Goal: Information Seeking & Learning: Learn about a topic

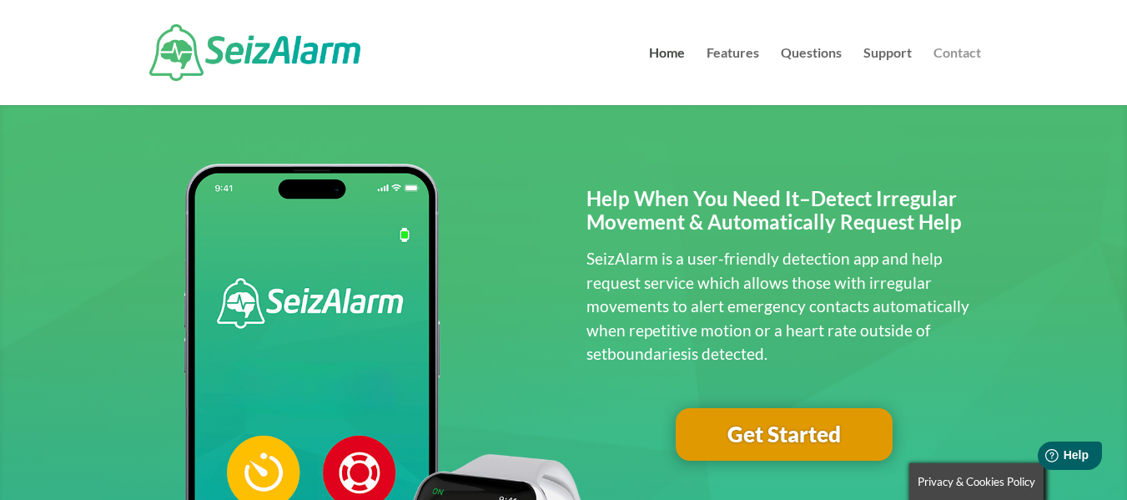
click at [942, 48] on link "Contact" at bounding box center [957, 76] width 48 height 58
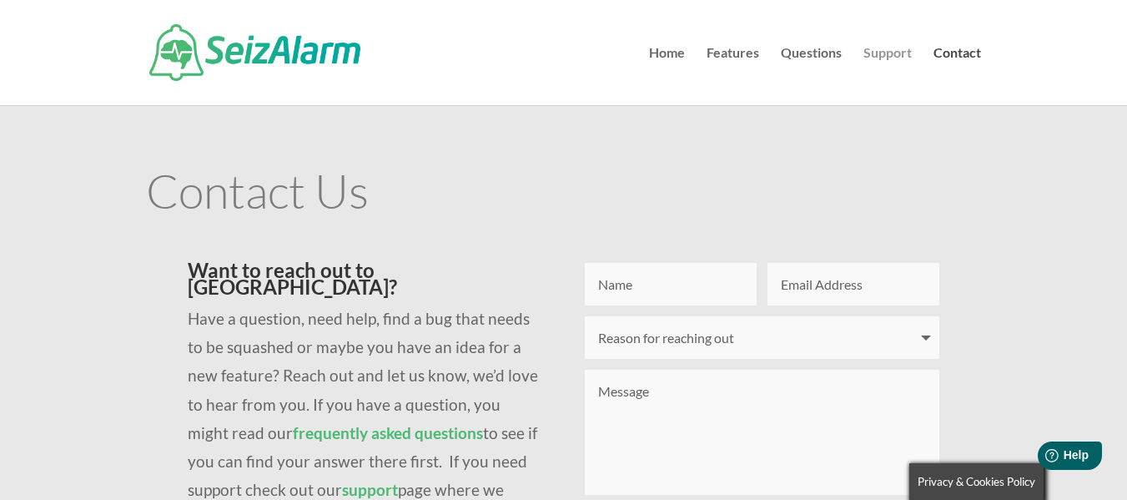
click at [869, 58] on link "Support" at bounding box center [887, 76] width 48 height 58
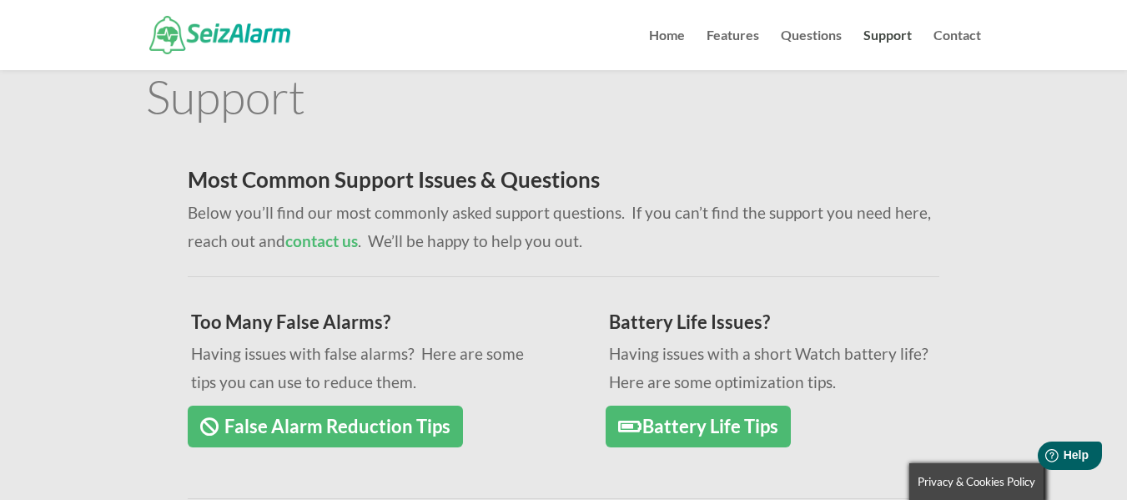
scroll to position [83, 0]
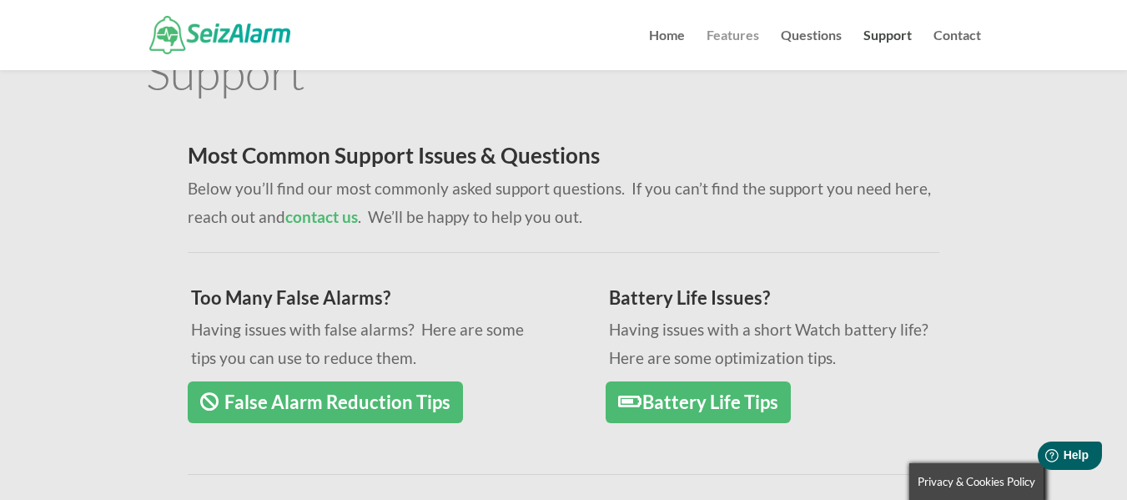
click at [716, 31] on link "Features" at bounding box center [733, 49] width 53 height 41
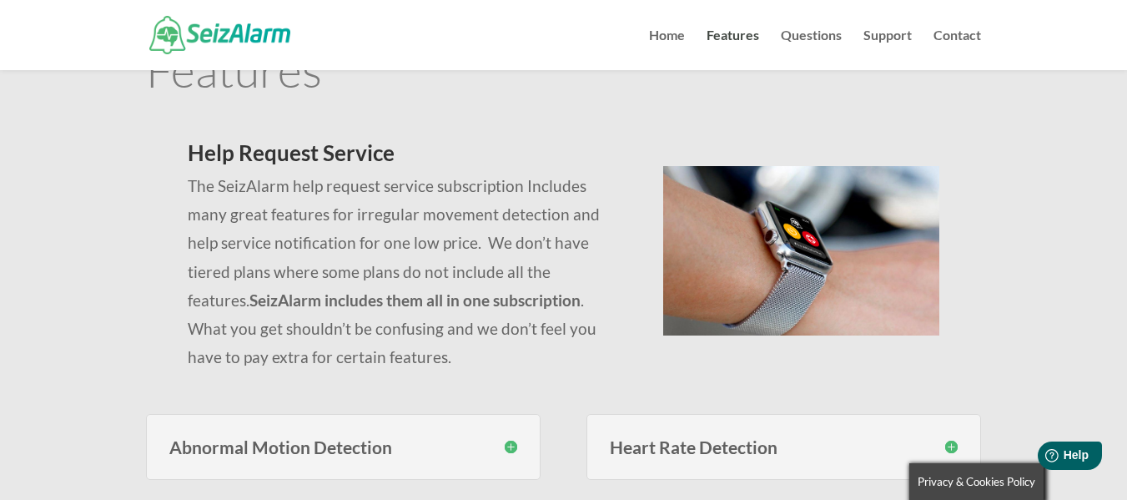
scroll to position [167, 0]
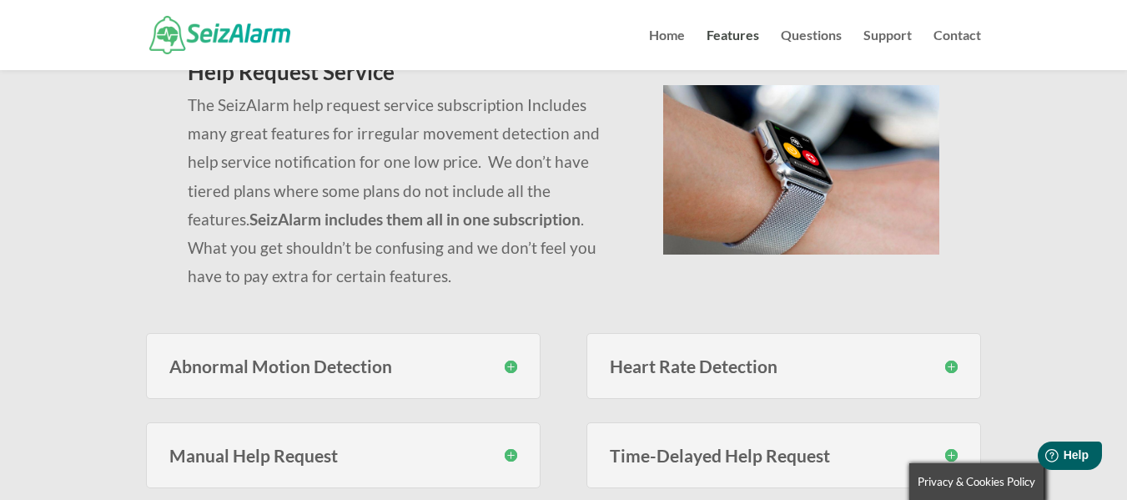
click at [519, 257] on p "The SeizAlarm help request service subscription Includes many great features fo…" at bounding box center [405, 190] width 435 height 199
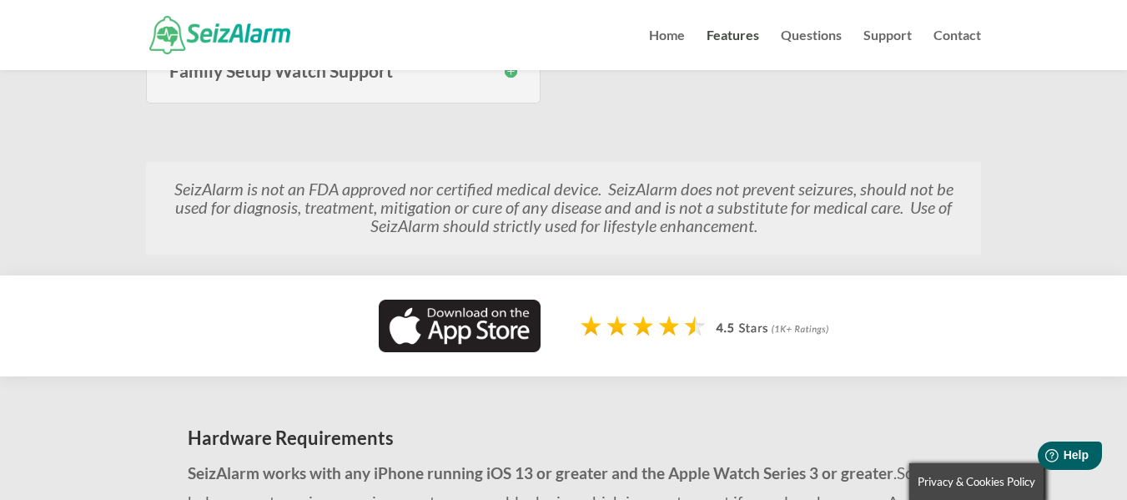
scroll to position [1168, 0]
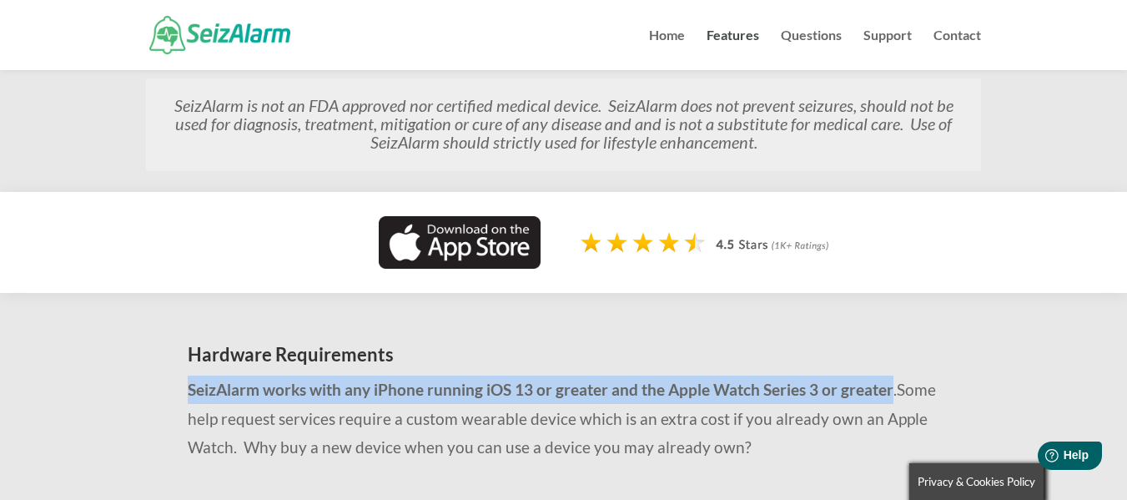
drag, startPoint x: 189, startPoint y: 390, endPoint x: 887, endPoint y: 390, distance: 697.4
click at [887, 390] on strong "SeizAlarm works with any iPhone running iOS 13 or greater and the Apple Watch S…" at bounding box center [541, 389] width 706 height 19
copy strong "SeizAlarm works with any iPhone running iOS 13 or greater and the Apple Watch S…"
click at [669, 34] on link "Home" at bounding box center [667, 49] width 36 height 41
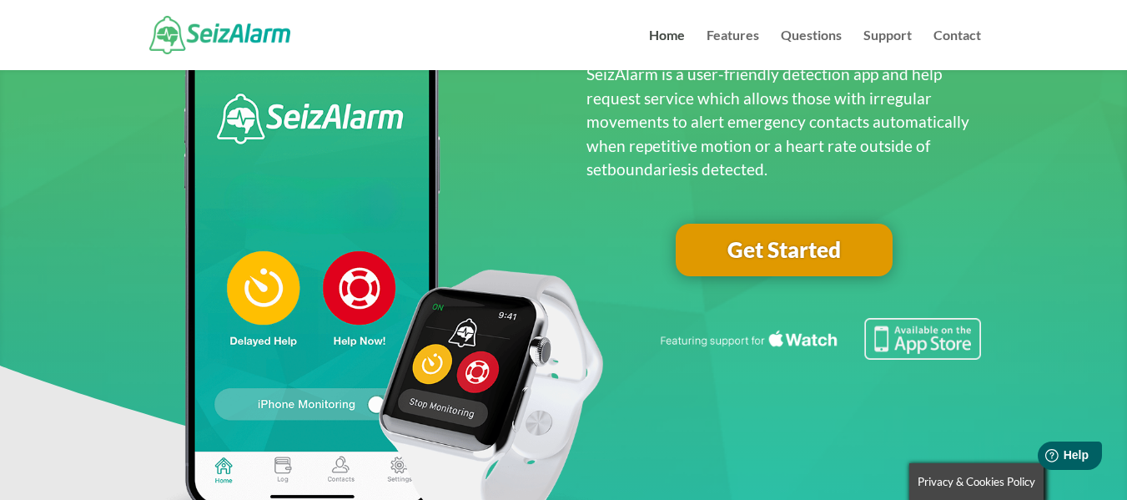
scroll to position [167, 0]
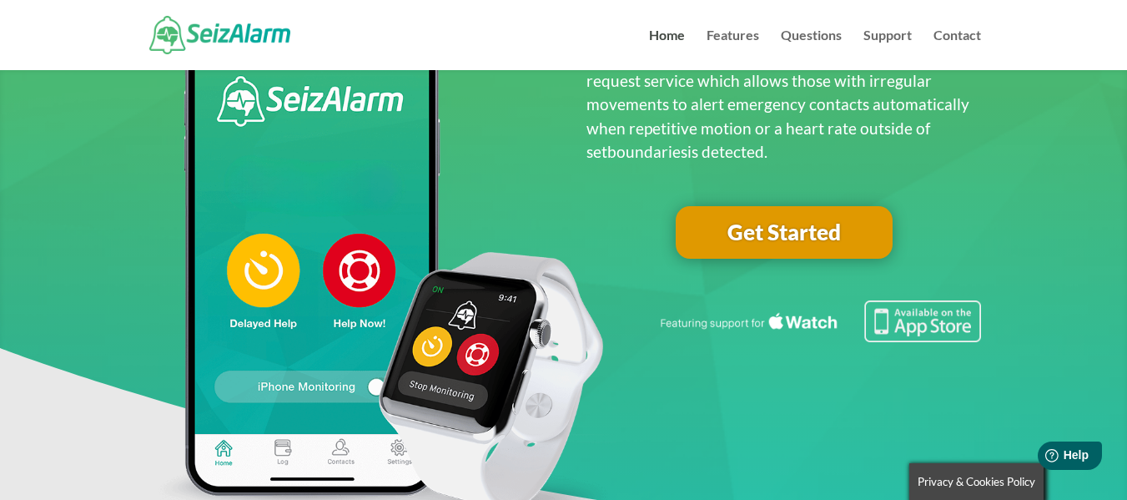
click at [838, 230] on link "Get Started" at bounding box center [784, 232] width 217 height 53
